Goal: Find contact information: Find contact information

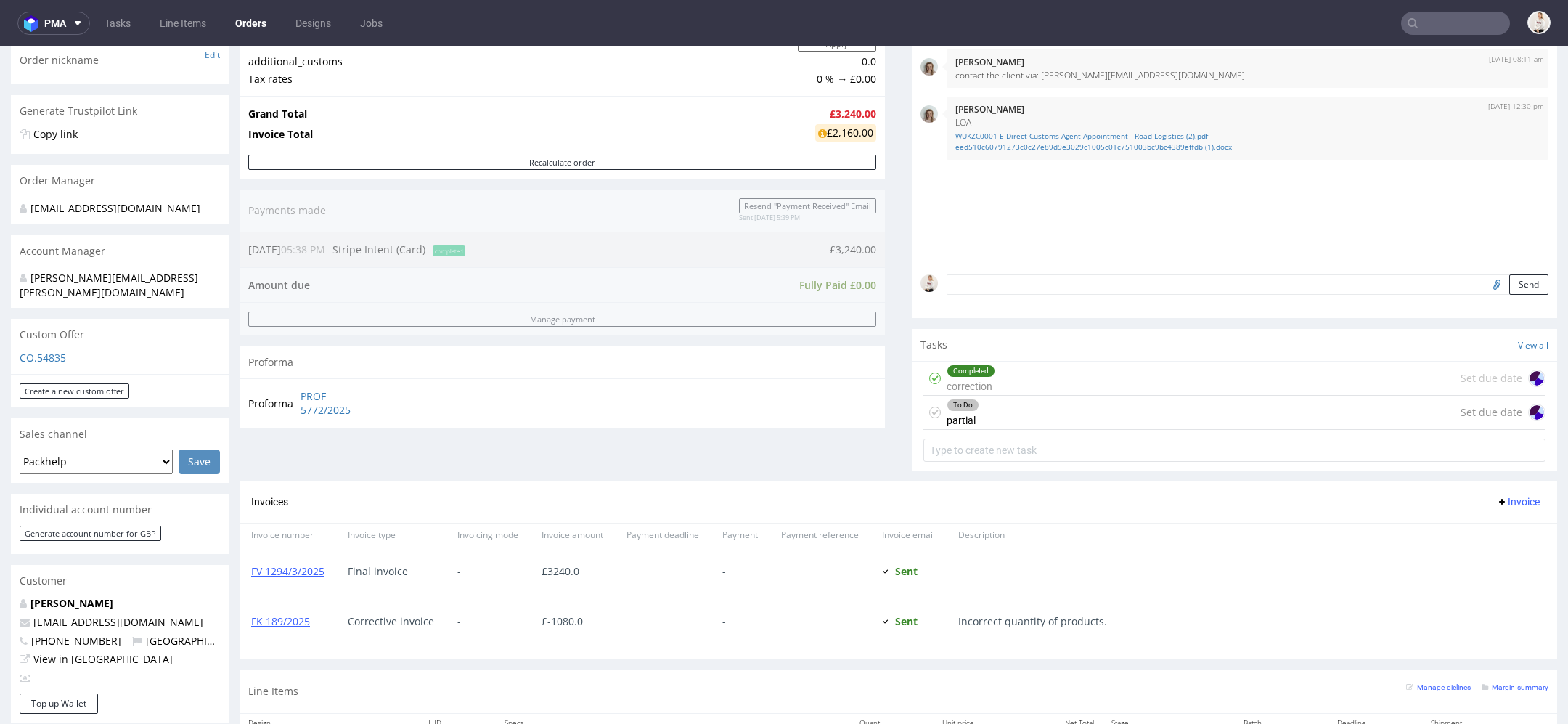
scroll to position [245, 0]
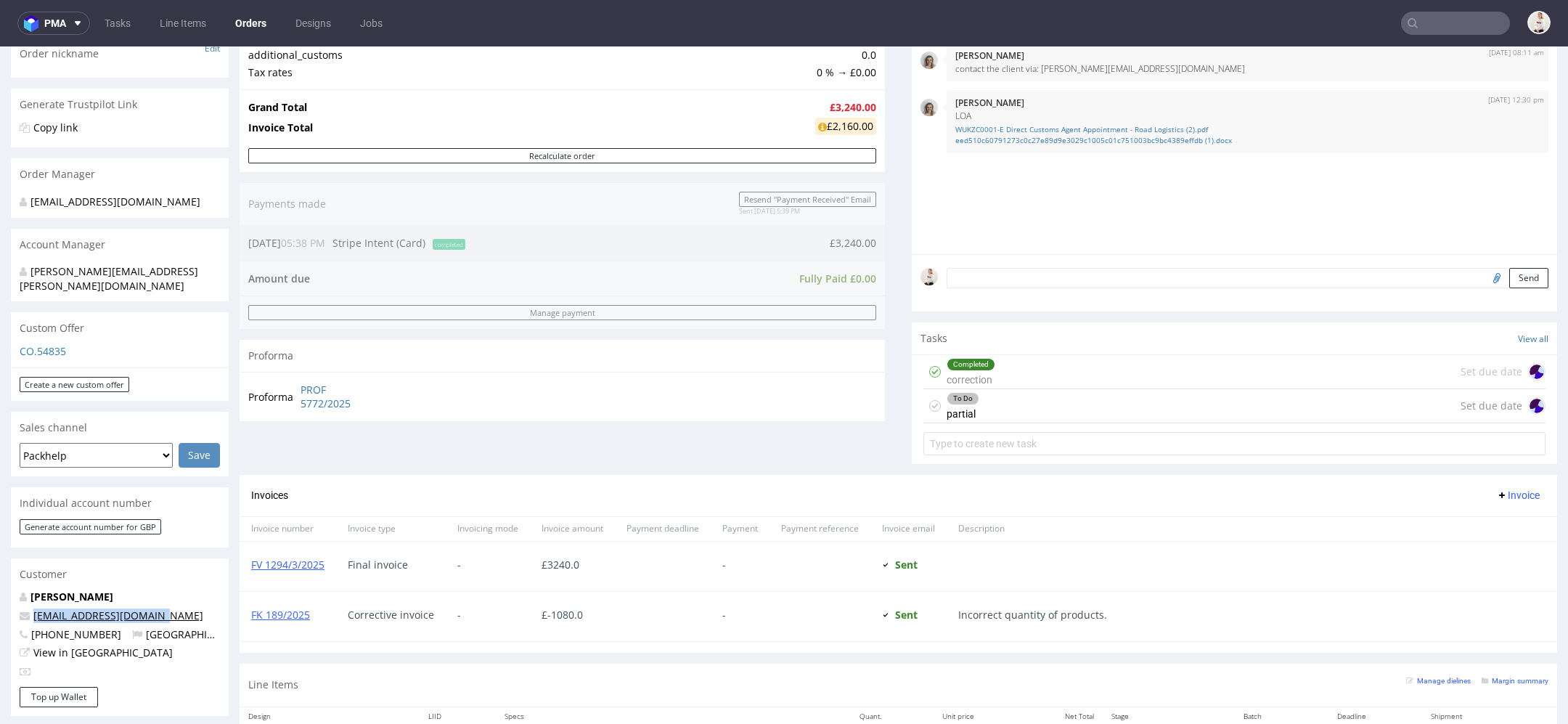
drag, startPoint x: 180, startPoint y: 602, endPoint x: 36, endPoint y: 601, distance: 144.0
click at [36, 609] on p "hola@pepaandcompany.com" at bounding box center [120, 616] width 201 height 15
copy link "hola@pepaandcompany.com"
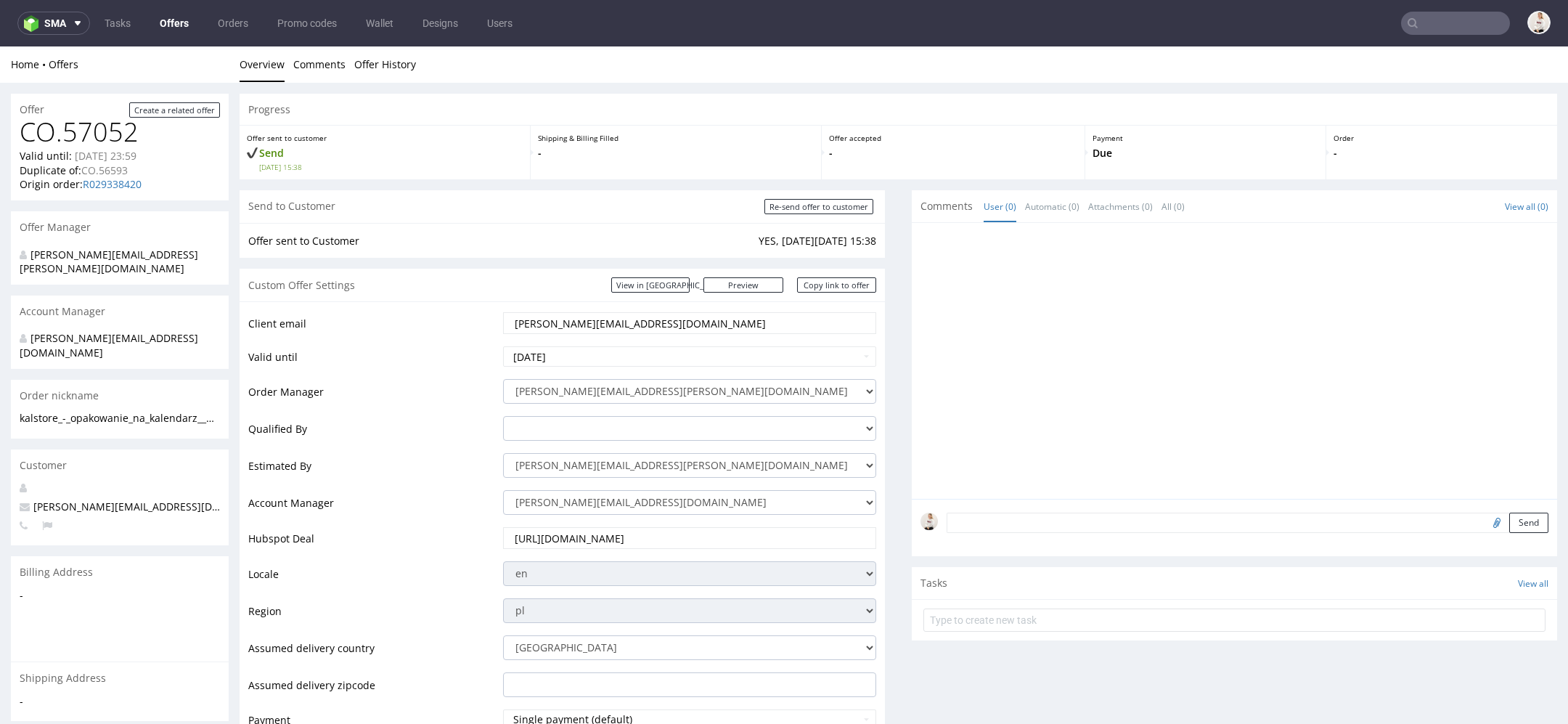
click at [157, 22] on link "Offers" at bounding box center [174, 23] width 46 height 23
